Goal: Information Seeking & Learning: Learn about a topic

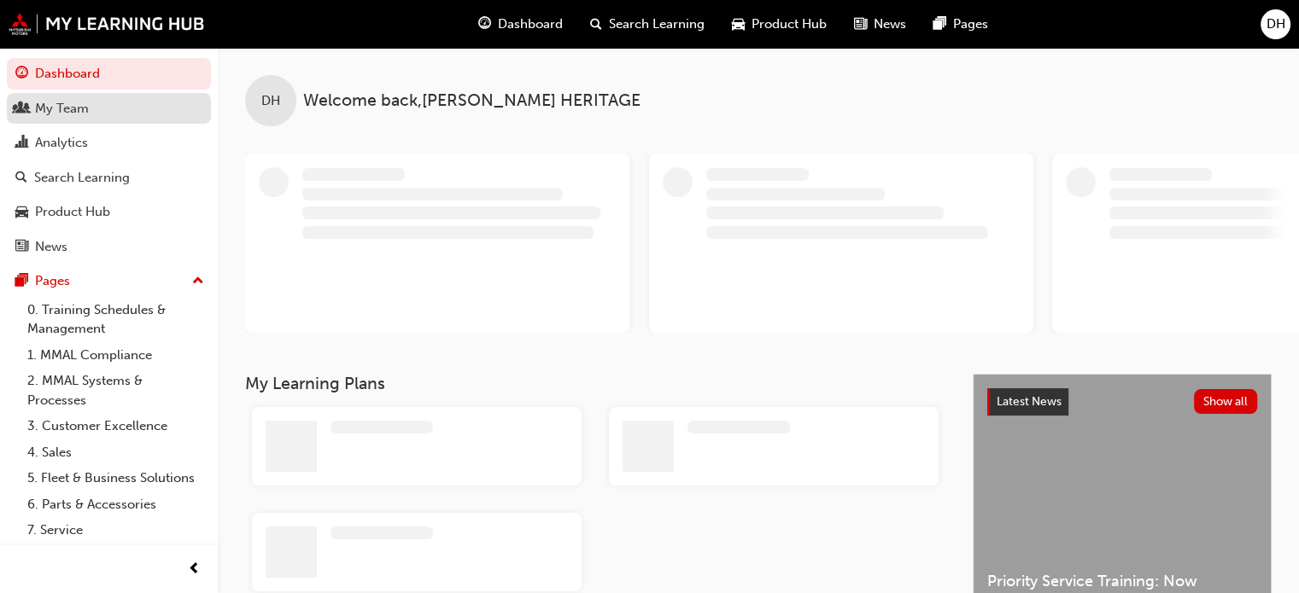
click at [68, 106] on div "My Team" at bounding box center [62, 109] width 54 height 20
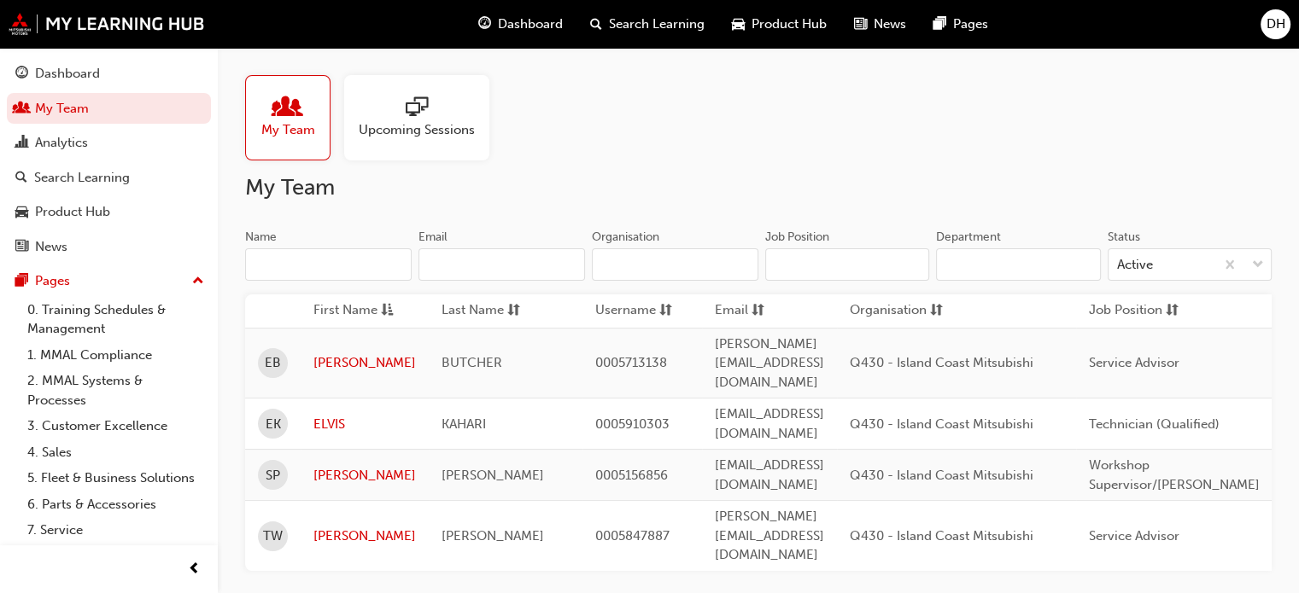
click at [465, 119] on div at bounding box center [417, 108] width 116 height 24
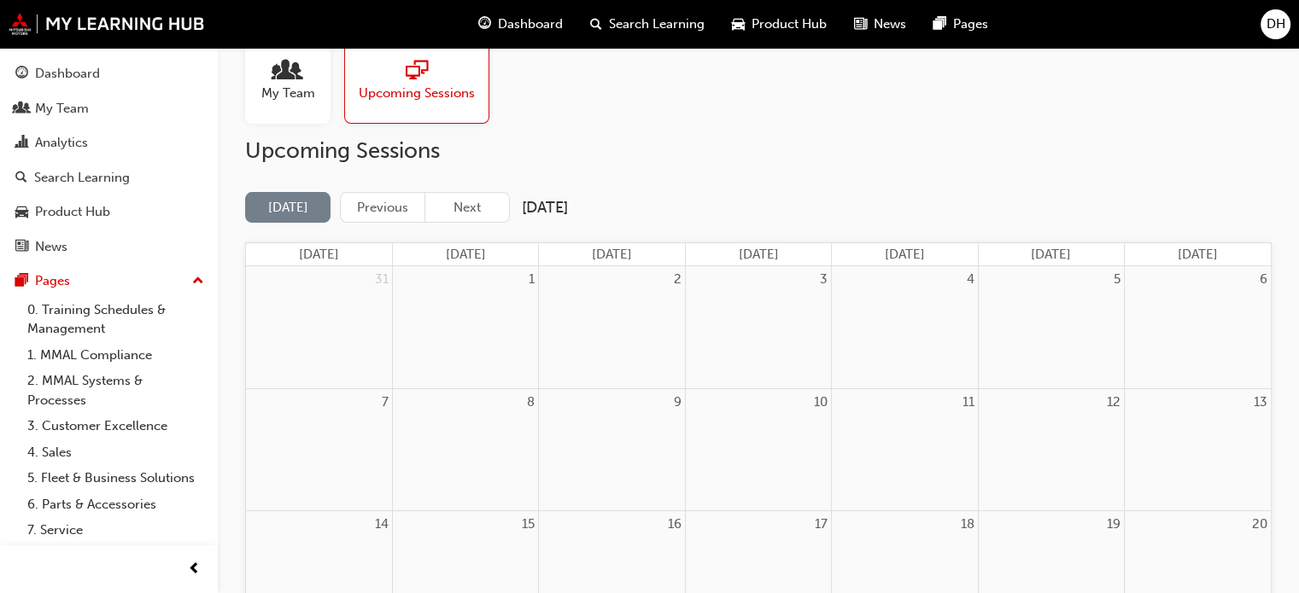
scroll to position [26, 0]
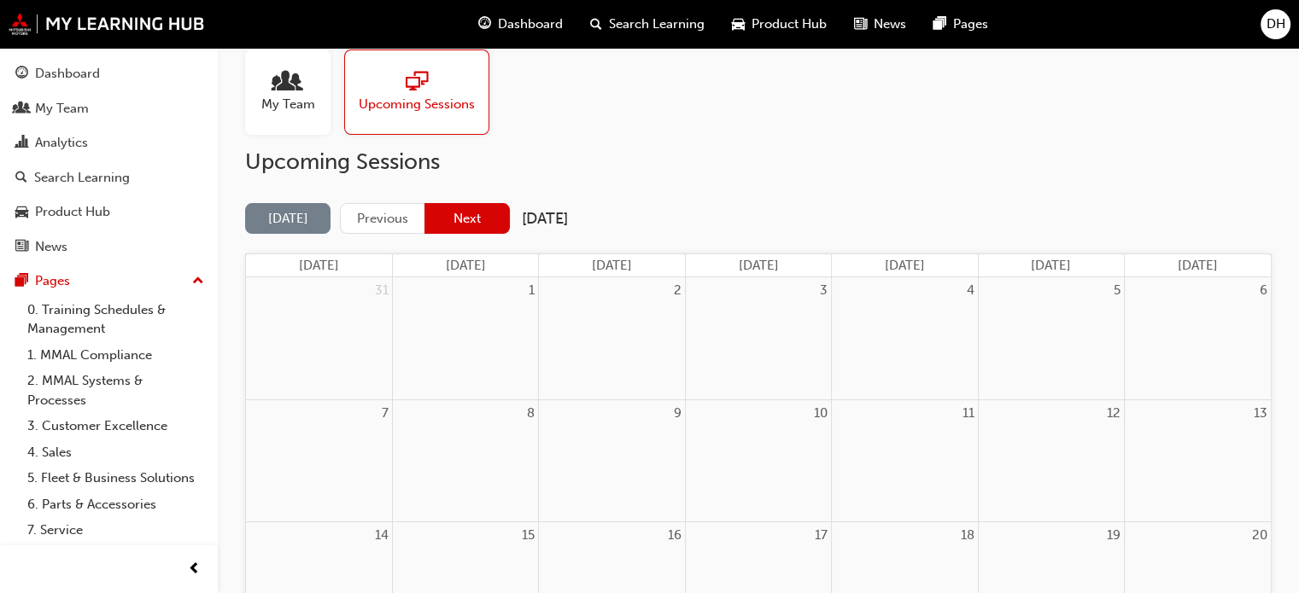
click at [454, 224] on button "Next" at bounding box center [466, 219] width 85 height 32
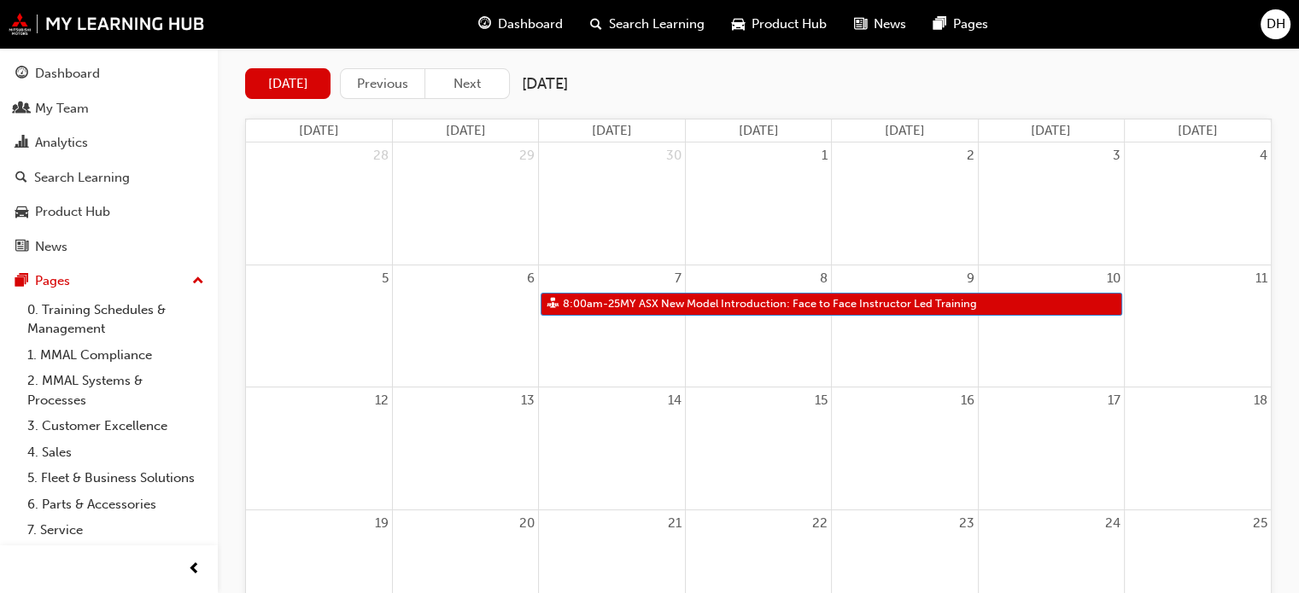
scroll to position [161, 0]
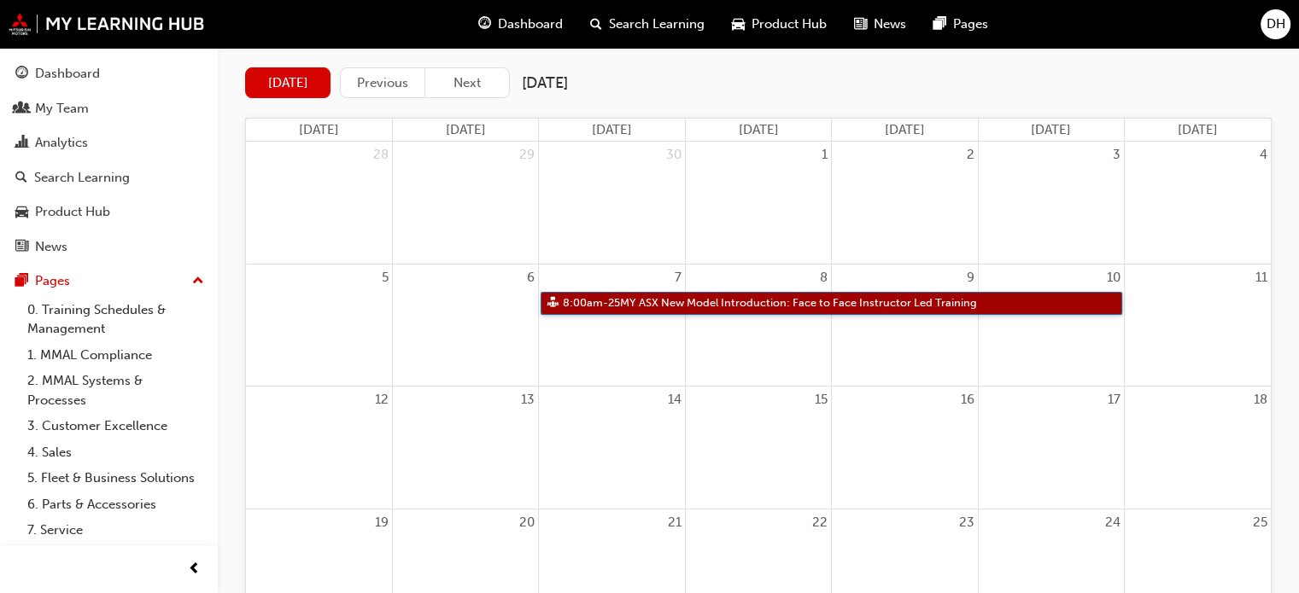
click at [755, 304] on link "8:00am - 25MY ASX New Model Introduction: Face to Face Instructor Led Training" at bounding box center [832, 303] width 582 height 23
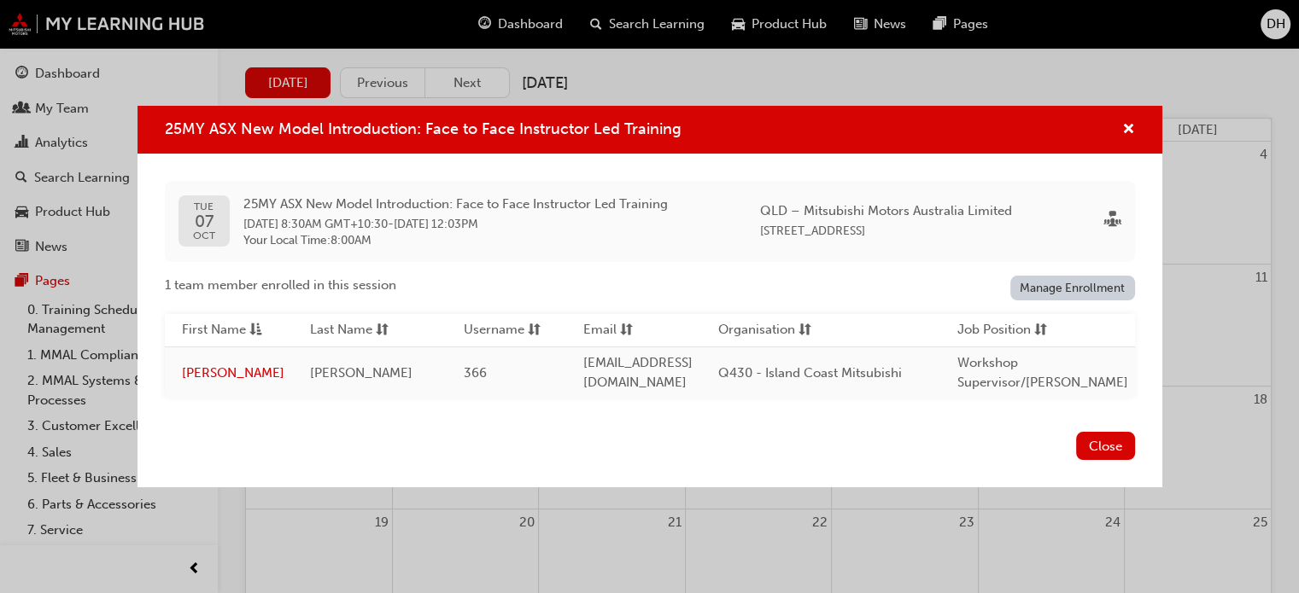
scroll to position [0, 0]
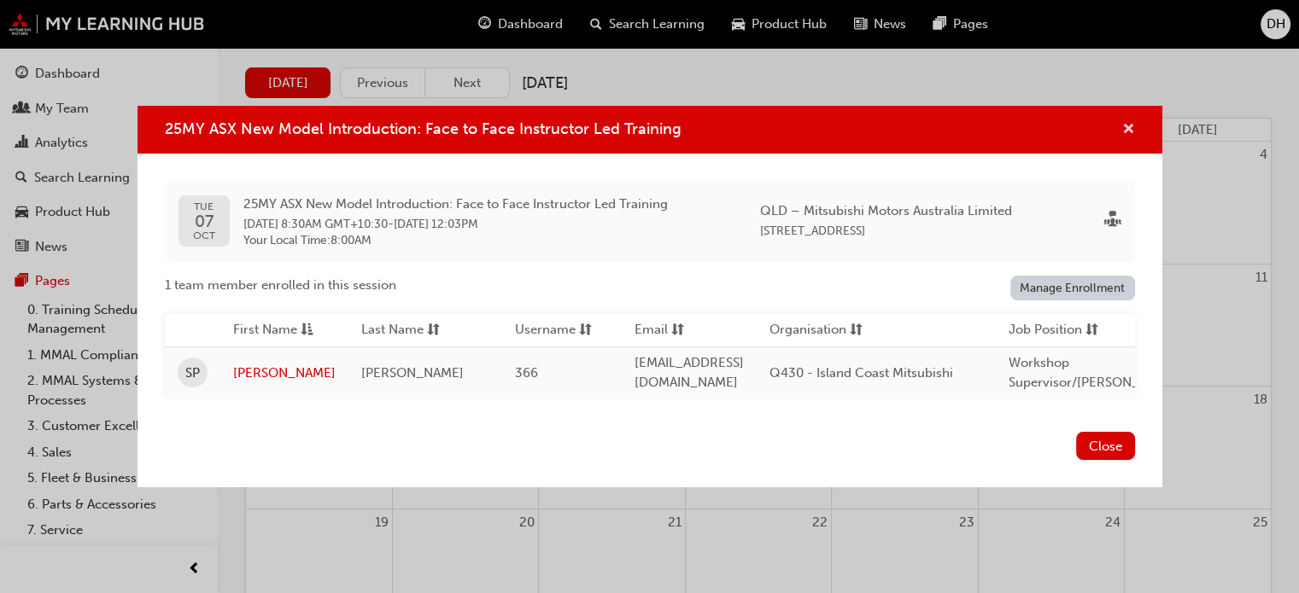
click at [1124, 128] on span "cross-icon" at bounding box center [1128, 130] width 13 height 15
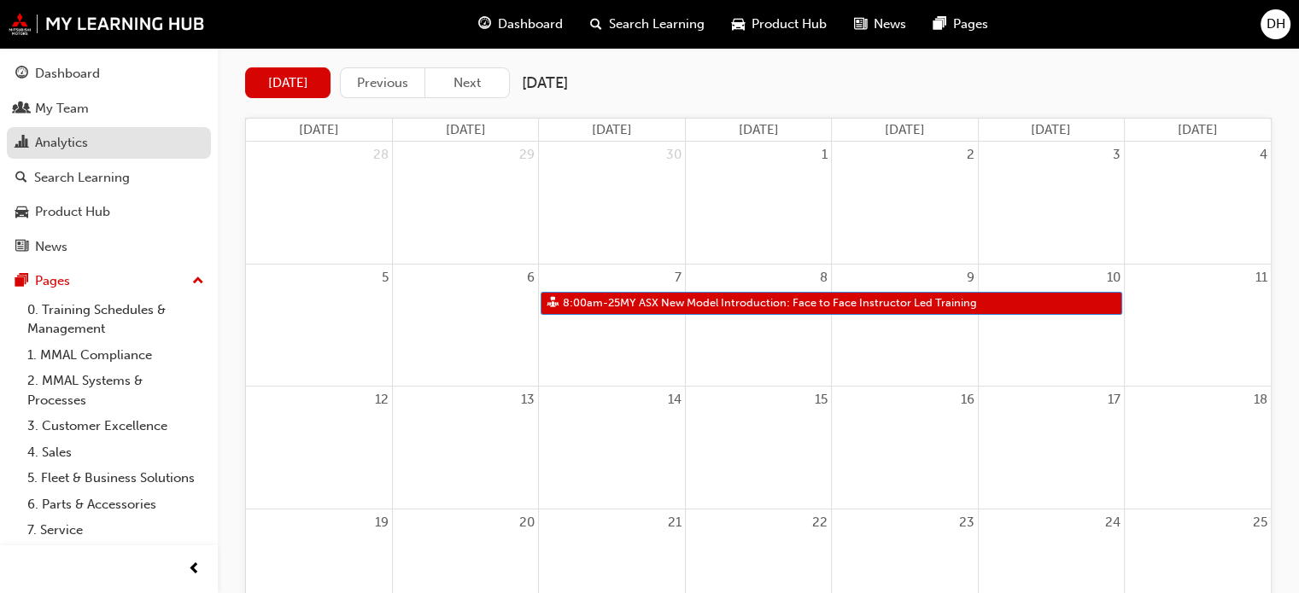
click at [72, 144] on div "Analytics" at bounding box center [61, 143] width 53 height 20
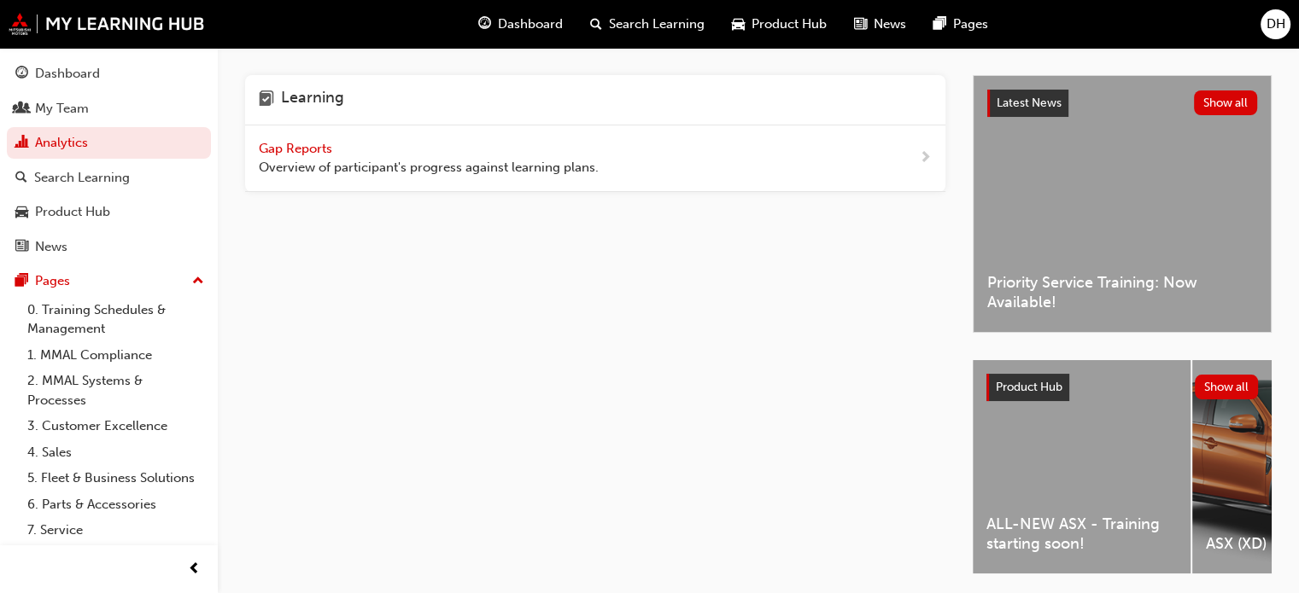
click at [291, 144] on span "Gap Reports" at bounding box center [297, 148] width 77 height 15
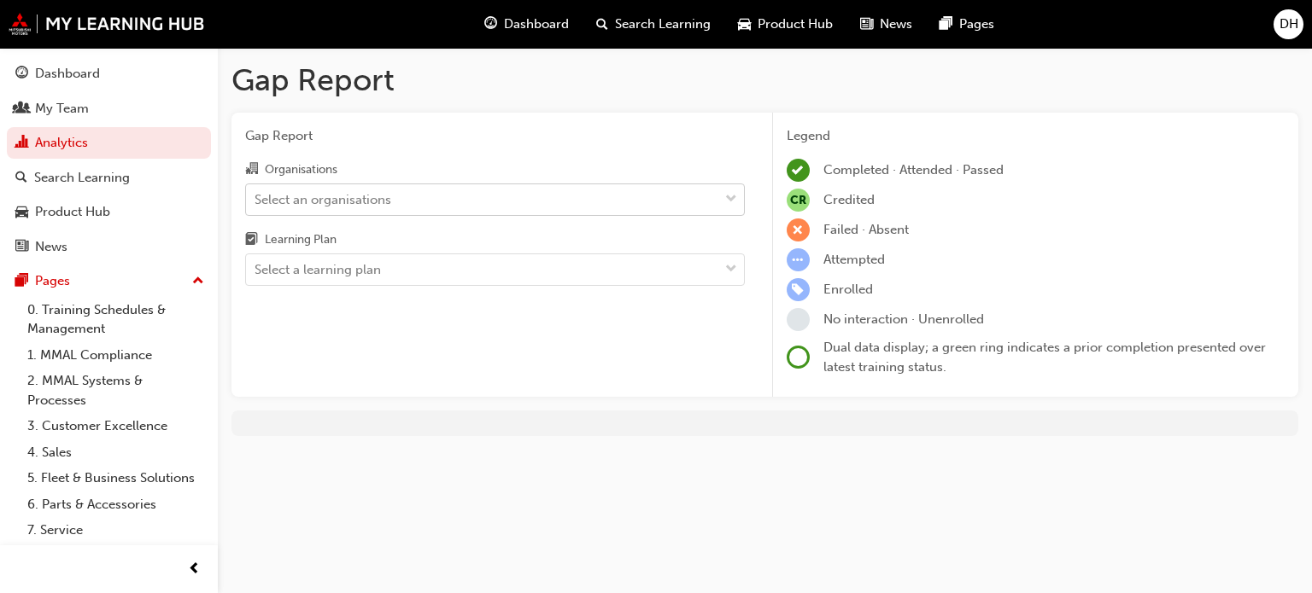
click at [643, 201] on div "Select an organisations" at bounding box center [482, 199] width 472 height 30
click at [256, 201] on input "Organisations Select an organisations" at bounding box center [255, 198] width 2 height 15
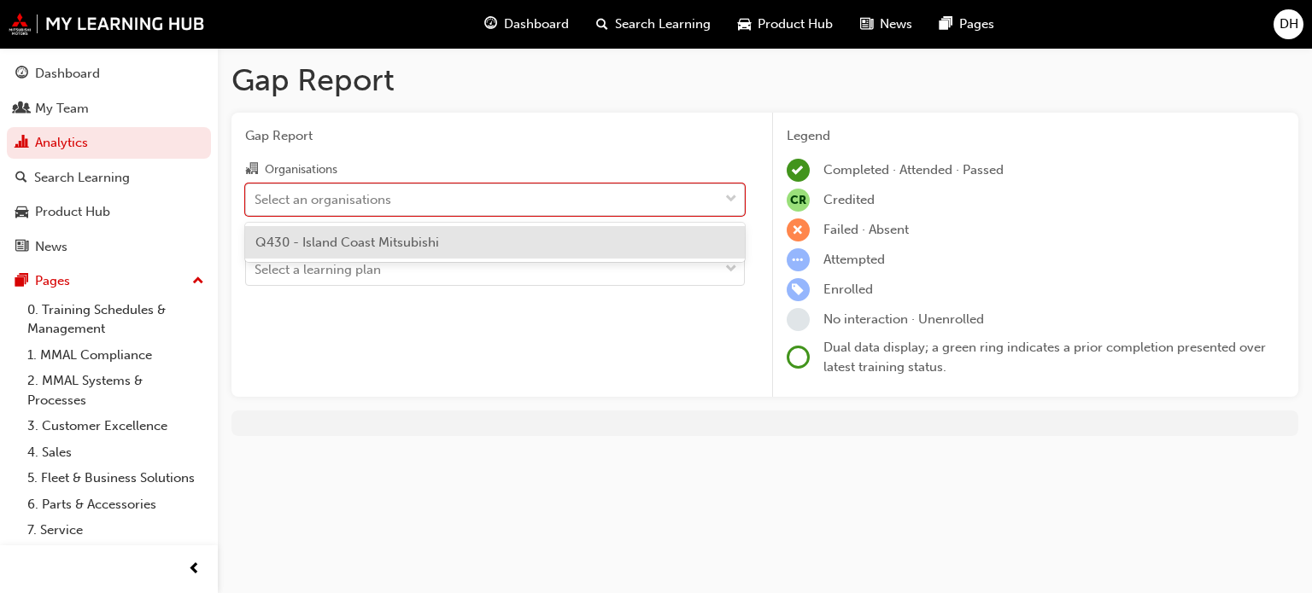
click at [559, 245] on div "Q430 - Island Coast Mitsubishi" at bounding box center [495, 242] width 500 height 33
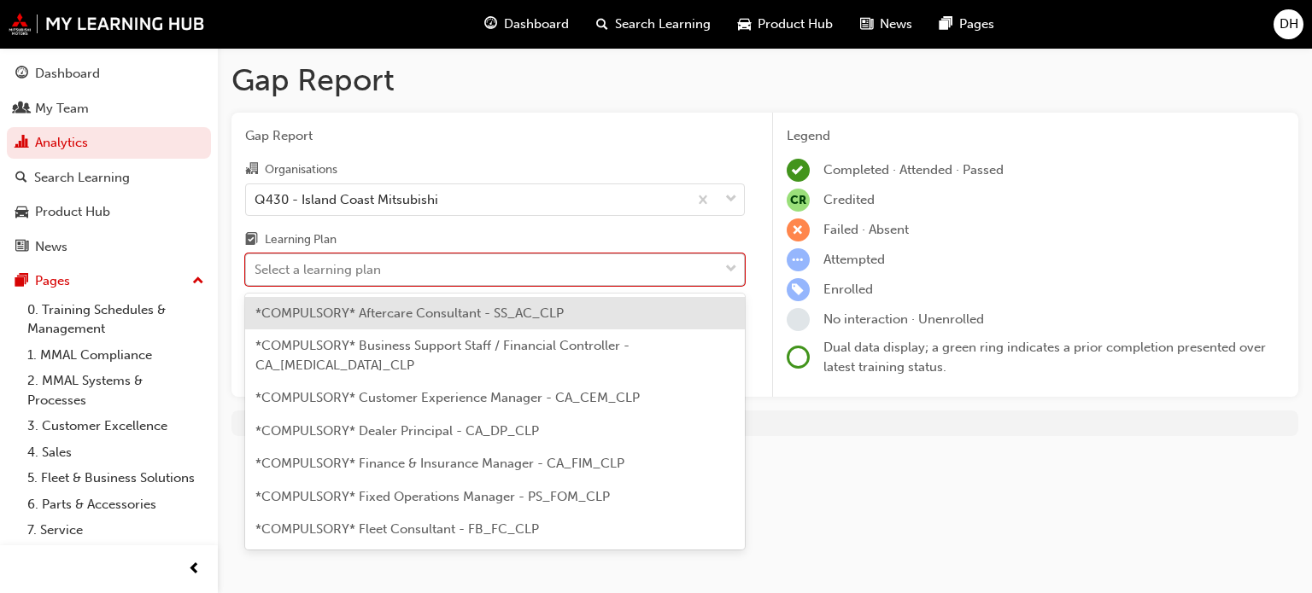
click at [532, 276] on div "Select a learning plan" at bounding box center [482, 270] width 472 height 30
click at [256, 276] on input "Learning Plan option *COMPULSORY* Aftercare Consultant - SS_AC_CLP focused, 1 o…" at bounding box center [255, 269] width 2 height 15
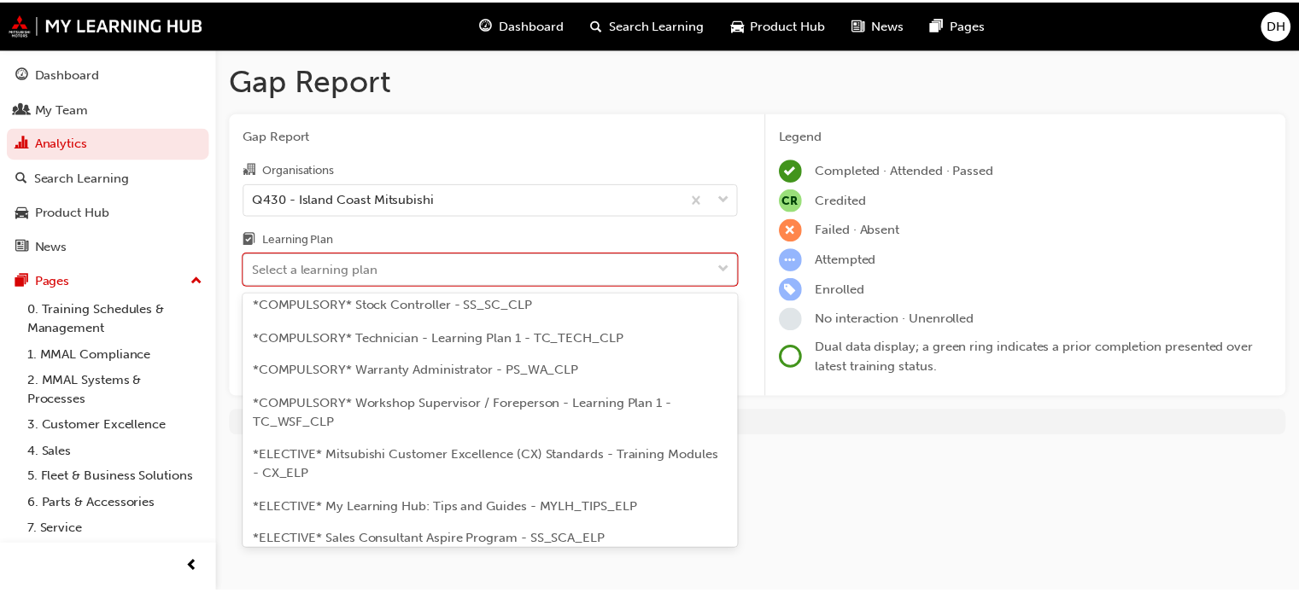
scroll to position [691, 0]
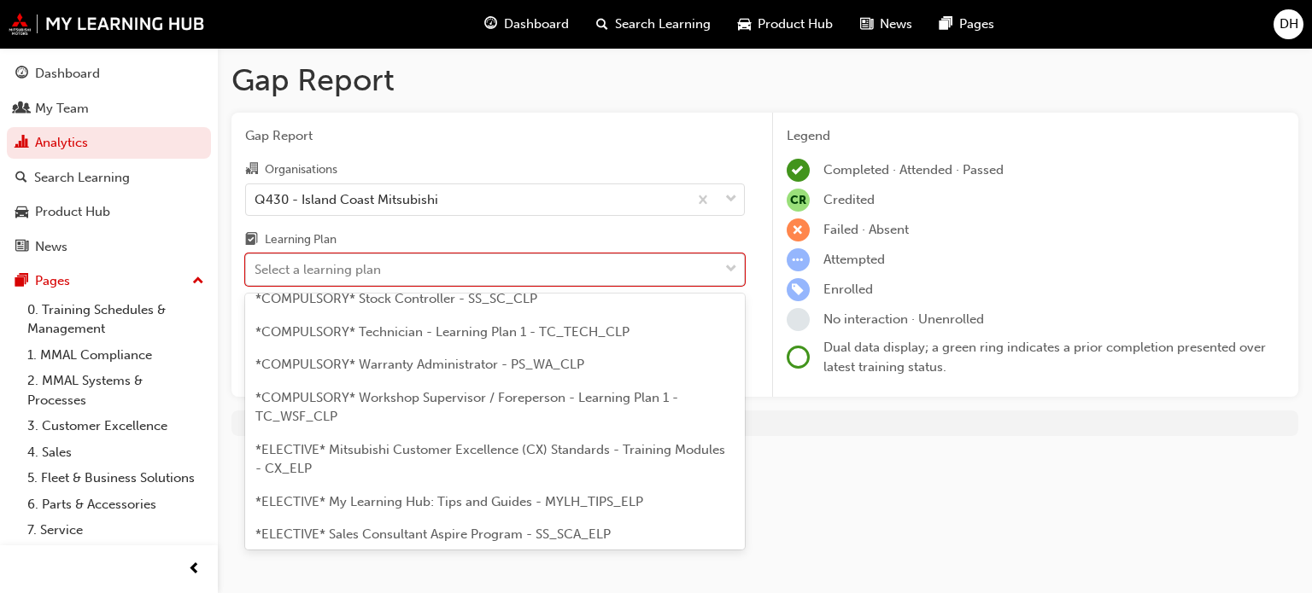
click at [617, 390] on span "*COMPULSORY* Workshop Supervisor / Foreperson - Learning Plan 1 - TC_WSF_CLP" at bounding box center [466, 407] width 423 height 35
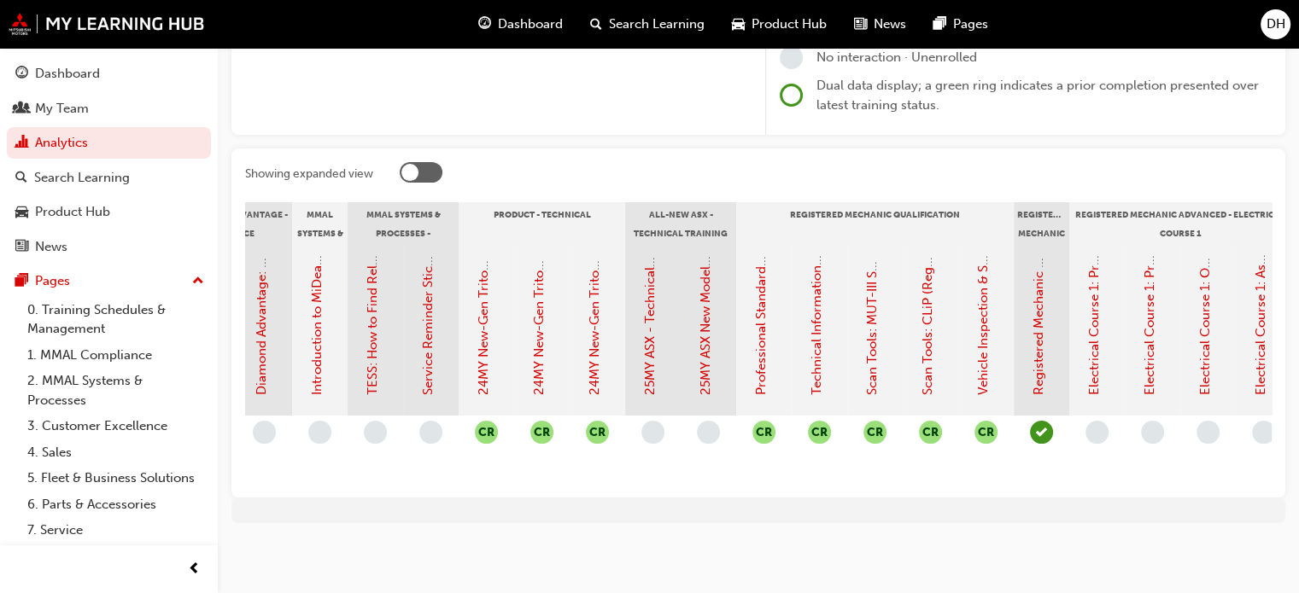
scroll to position [0, 519]
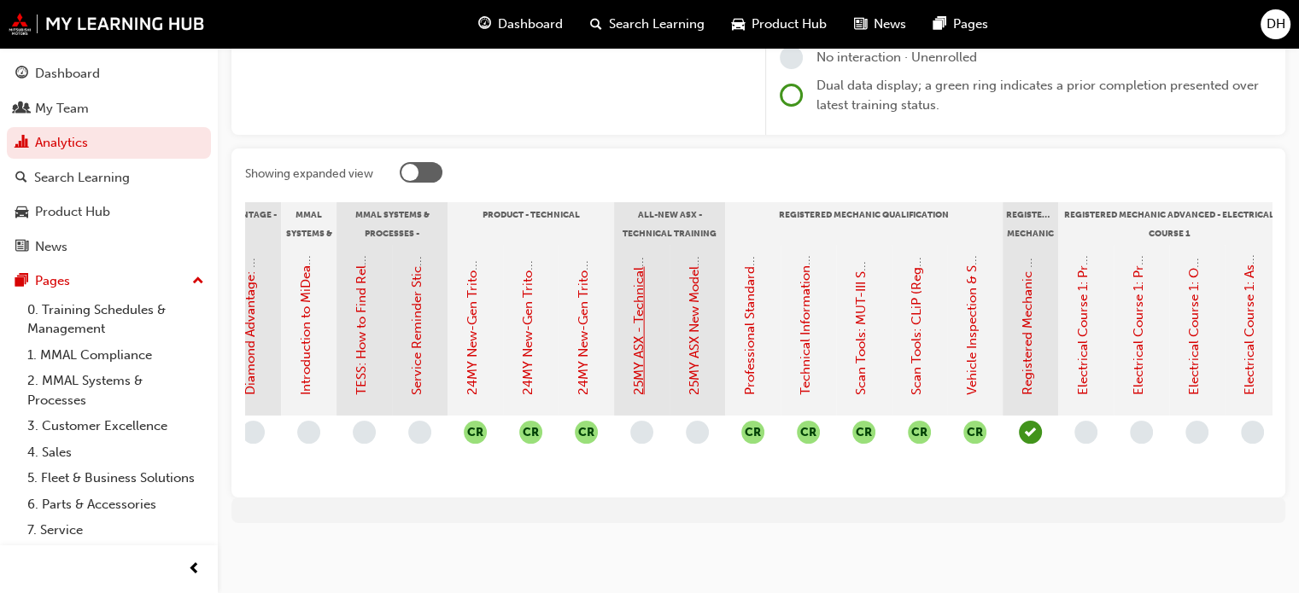
click at [637, 296] on link "25MY ASX - Technical and Service Introduction" at bounding box center [638, 257] width 15 height 277
